Goal: Navigation & Orientation: Find specific page/section

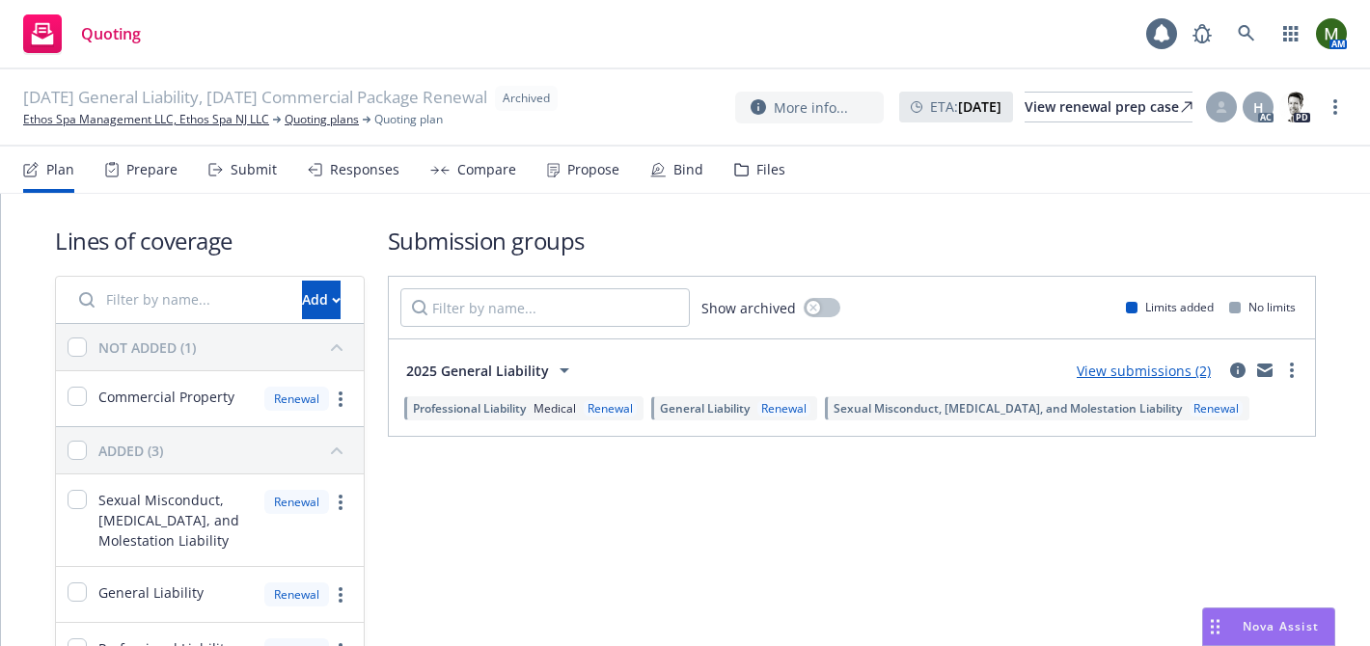
click at [152, 169] on div "Prepare" at bounding box center [151, 169] width 51 height 15
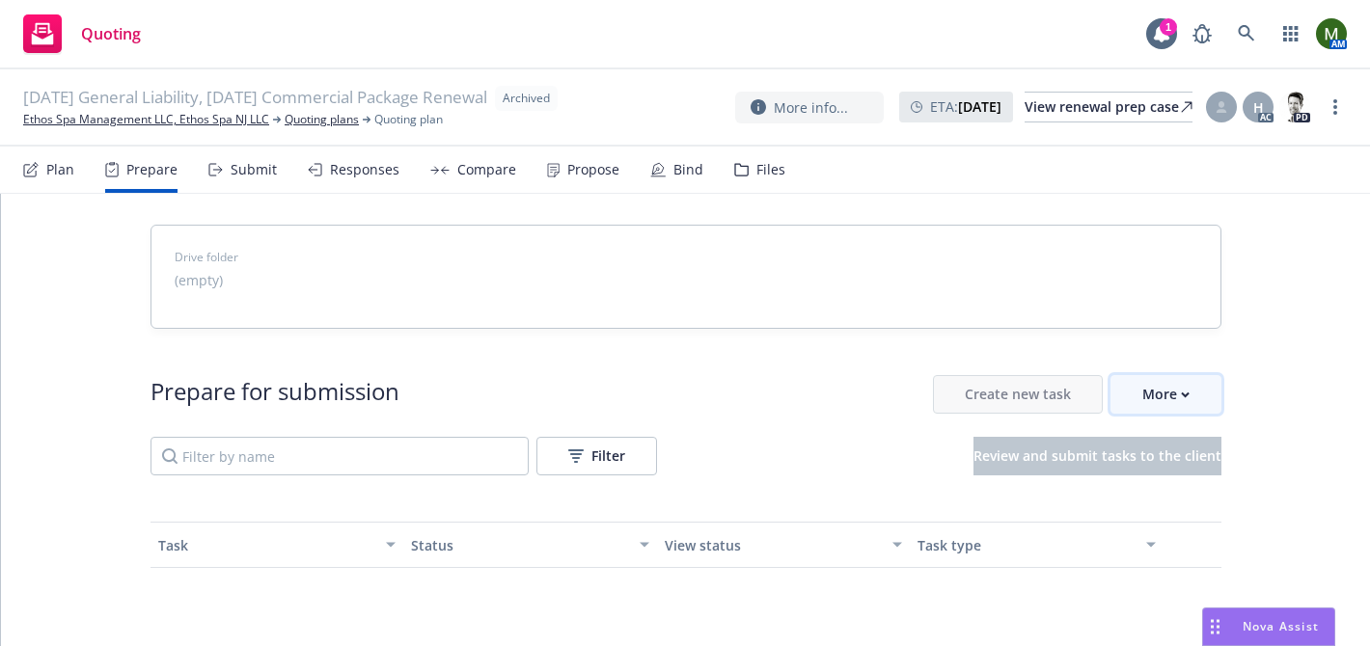
click at [1160, 392] on div "More" at bounding box center [1165, 394] width 47 height 37
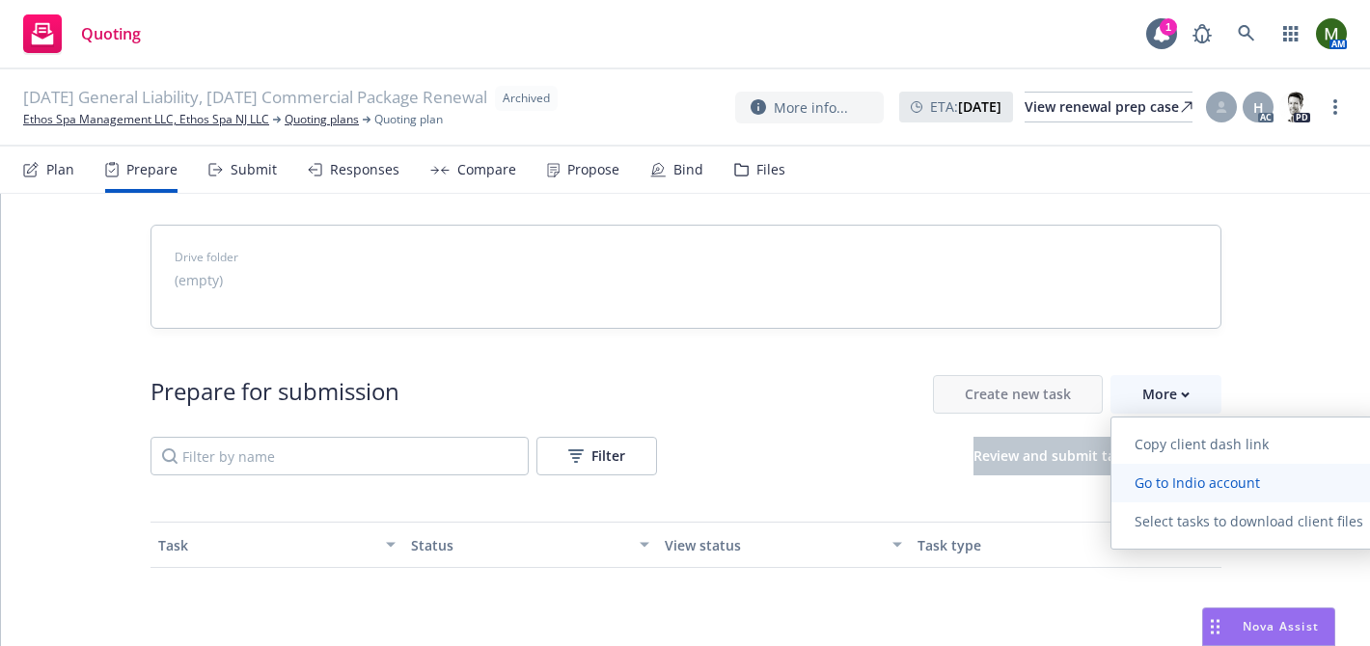
click at [1166, 481] on span "Go to Indio account" at bounding box center [1197, 483] width 172 height 18
